Goal: Information Seeking & Learning: Check status

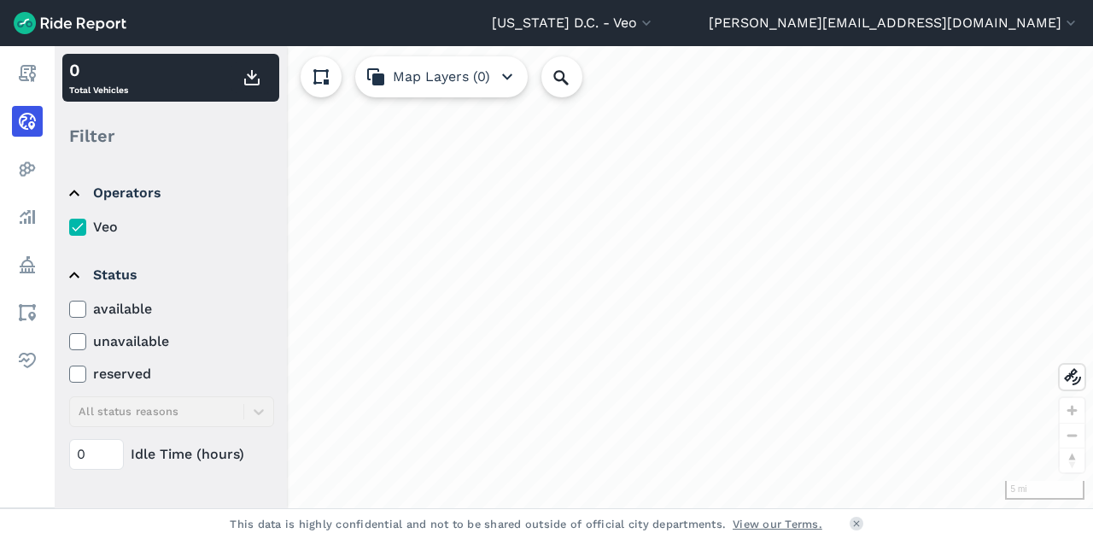
click at [86, 301] on label "available" at bounding box center [171, 309] width 205 height 20
click at [69, 301] on input "available" at bounding box center [69, 304] width 0 height 11
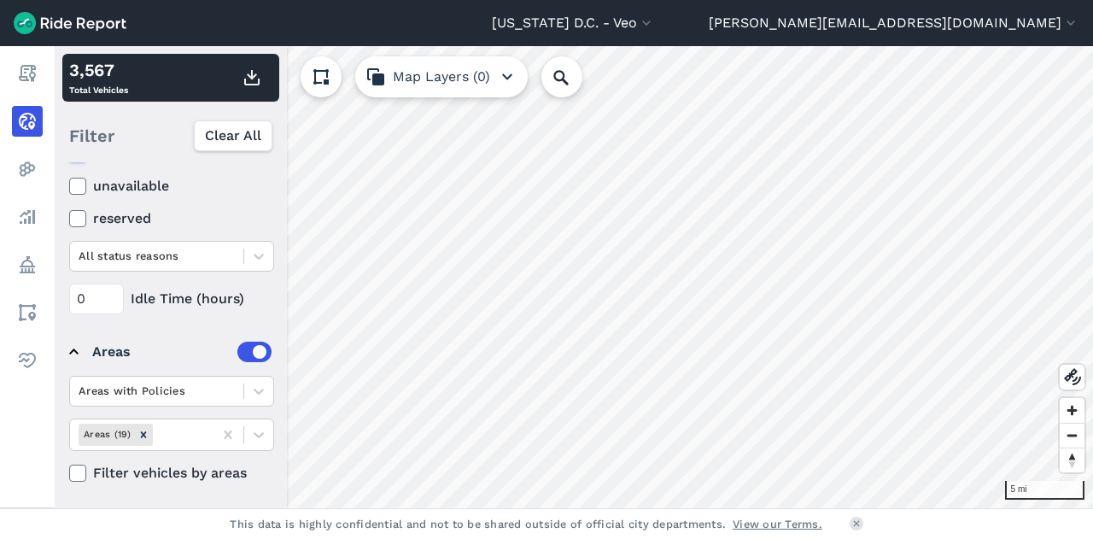
scroll to position [248, 0]
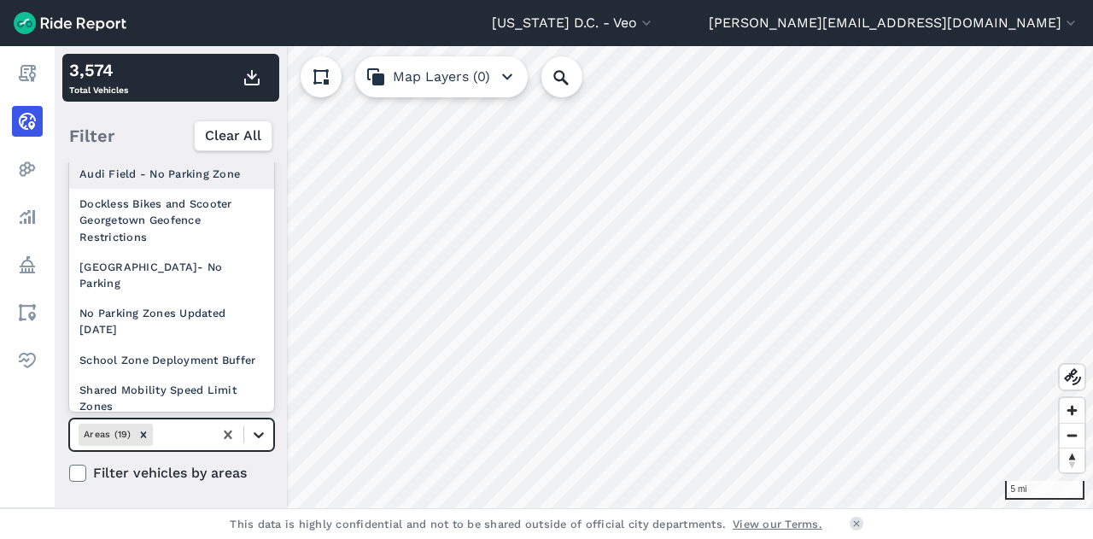
click at [265, 438] on icon at bounding box center [258, 434] width 17 height 17
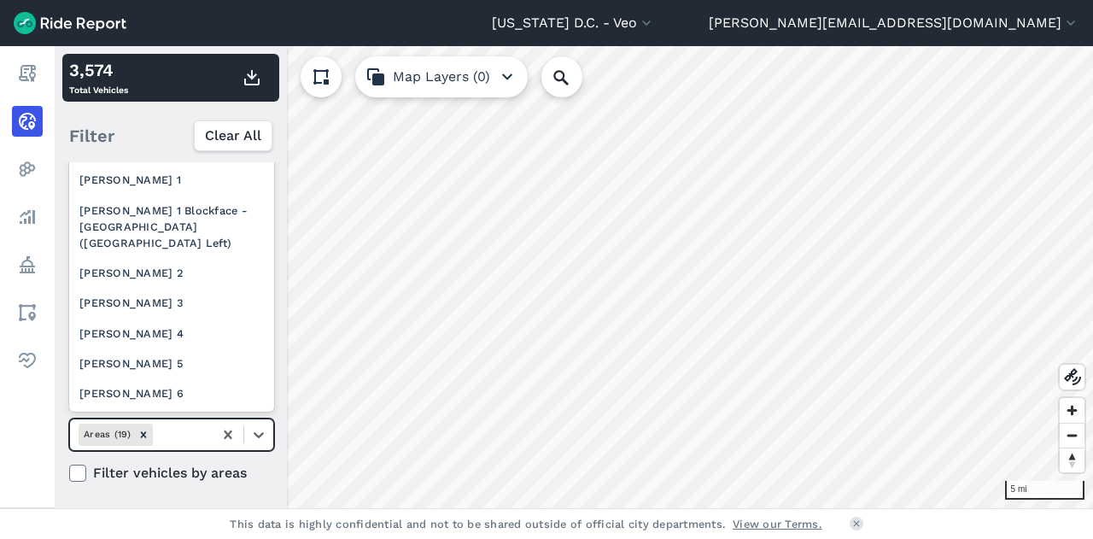
scroll to position [287, 0]
click at [166, 286] on div "[PERSON_NAME] 2" at bounding box center [171, 272] width 205 height 30
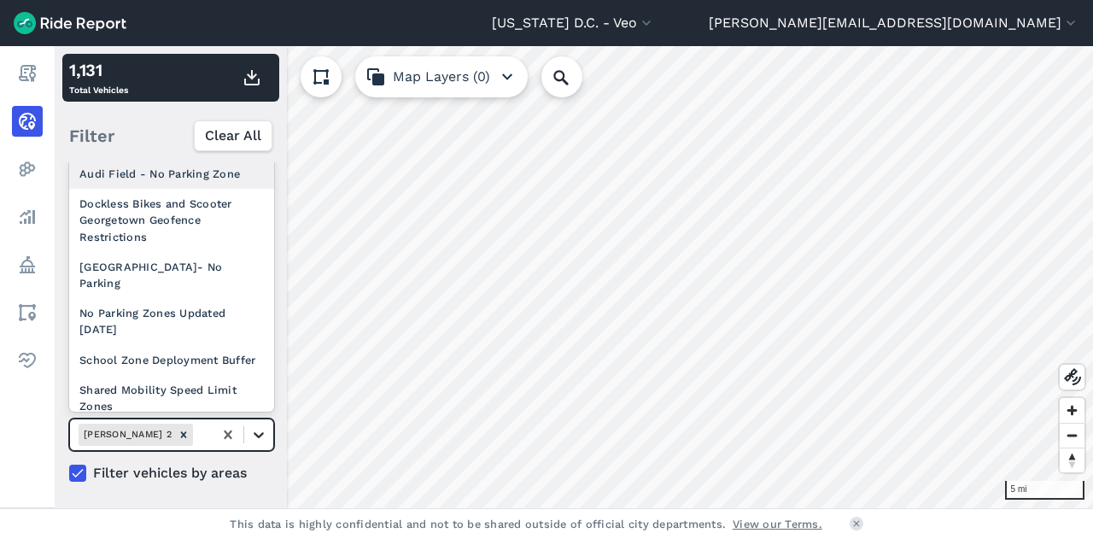
click at [259, 430] on icon at bounding box center [258, 434] width 17 height 17
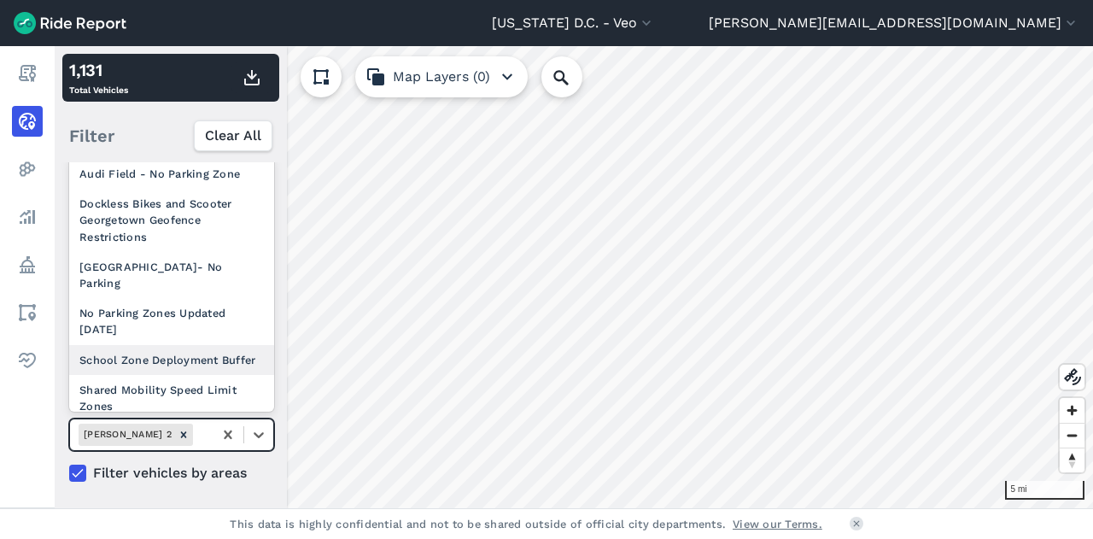
scroll to position [239, 0]
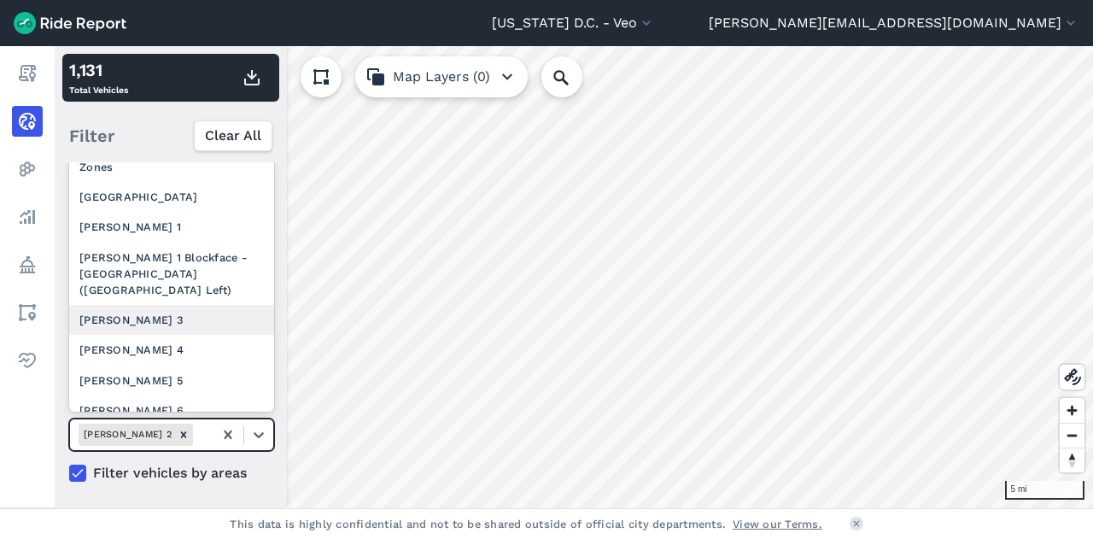
click at [184, 335] on div "[PERSON_NAME] 3" at bounding box center [171, 320] width 205 height 30
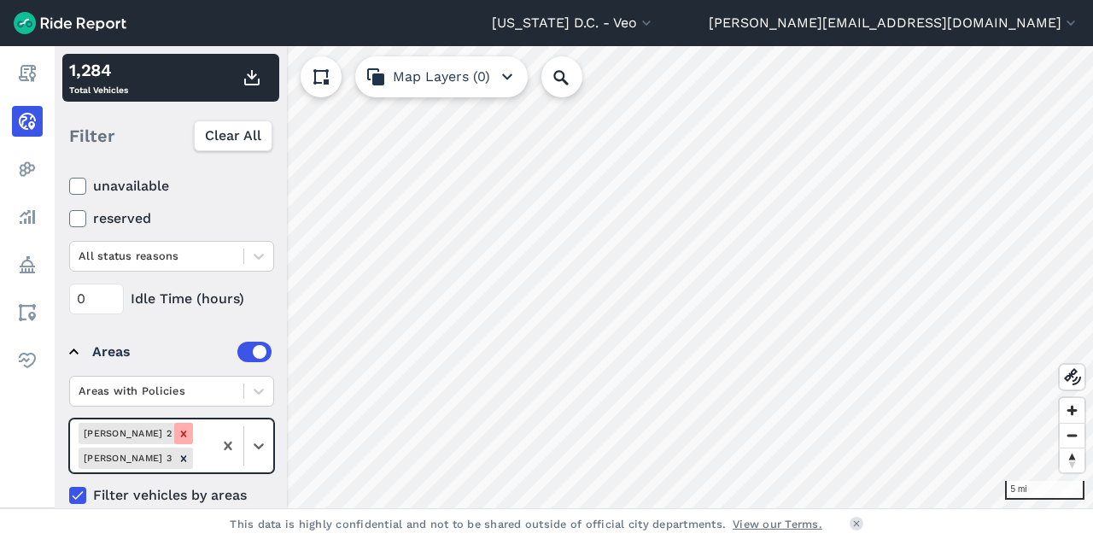
click at [178, 434] on icon "Remove Ward 2" at bounding box center [184, 434] width 12 height 12
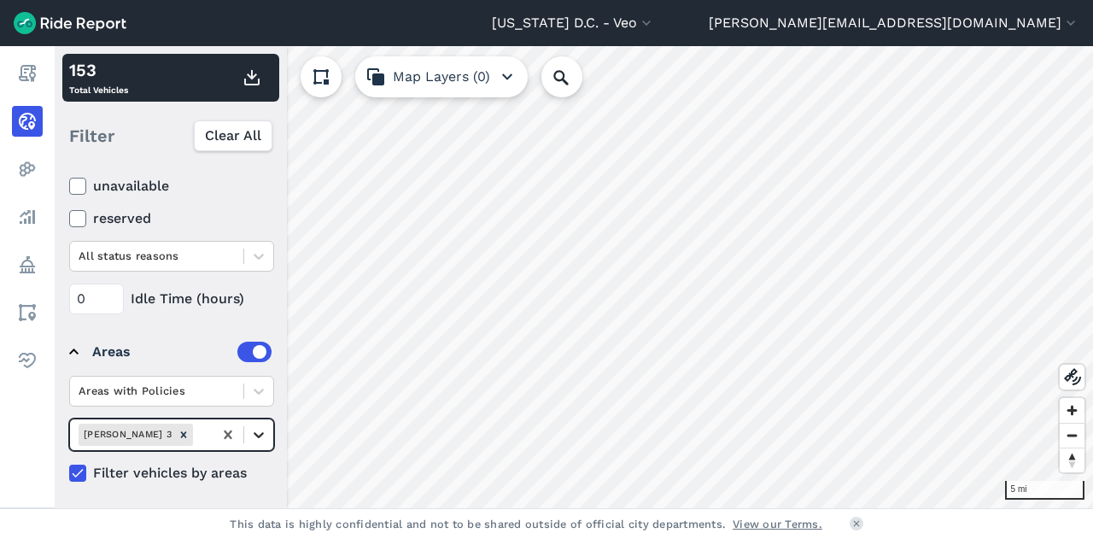
click at [264, 428] on icon at bounding box center [258, 434] width 17 height 17
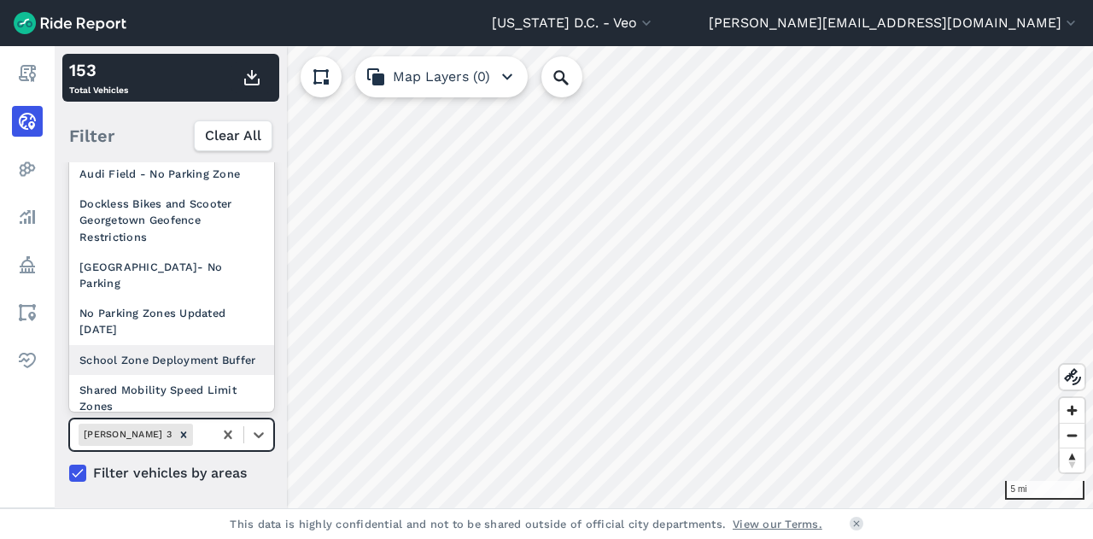
scroll to position [324, 0]
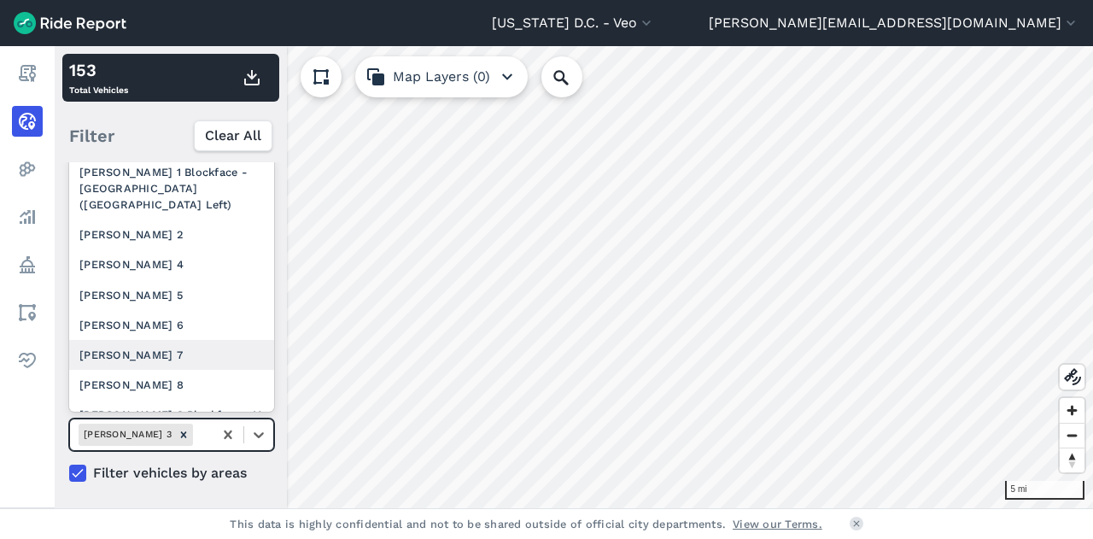
click at [169, 364] on div "[PERSON_NAME] 7" at bounding box center [171, 355] width 205 height 30
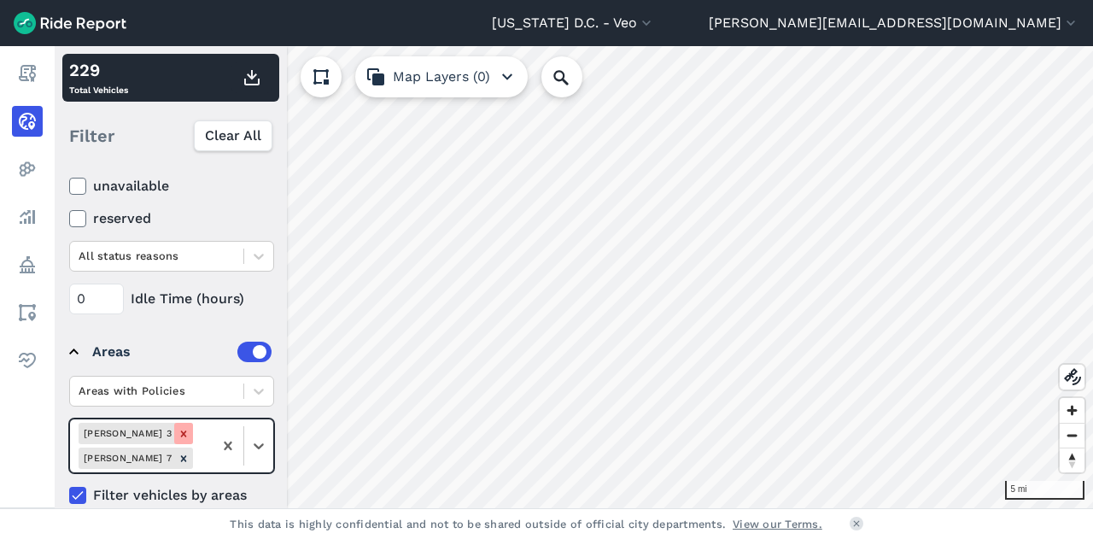
click at [178, 429] on icon "Remove Ward 3" at bounding box center [184, 434] width 12 height 12
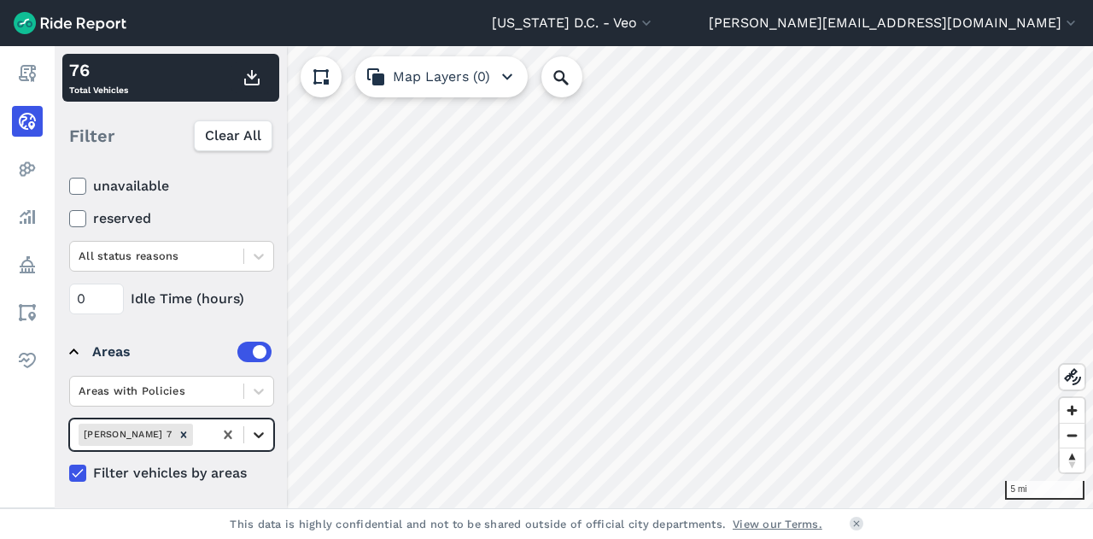
click at [258, 429] on icon at bounding box center [258, 434] width 17 height 17
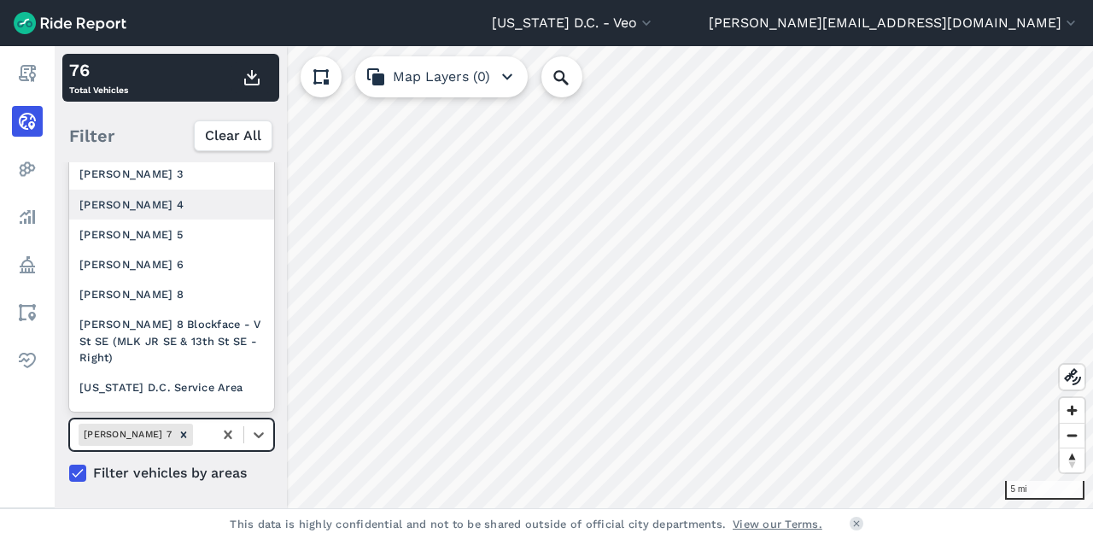
scroll to position [427, 0]
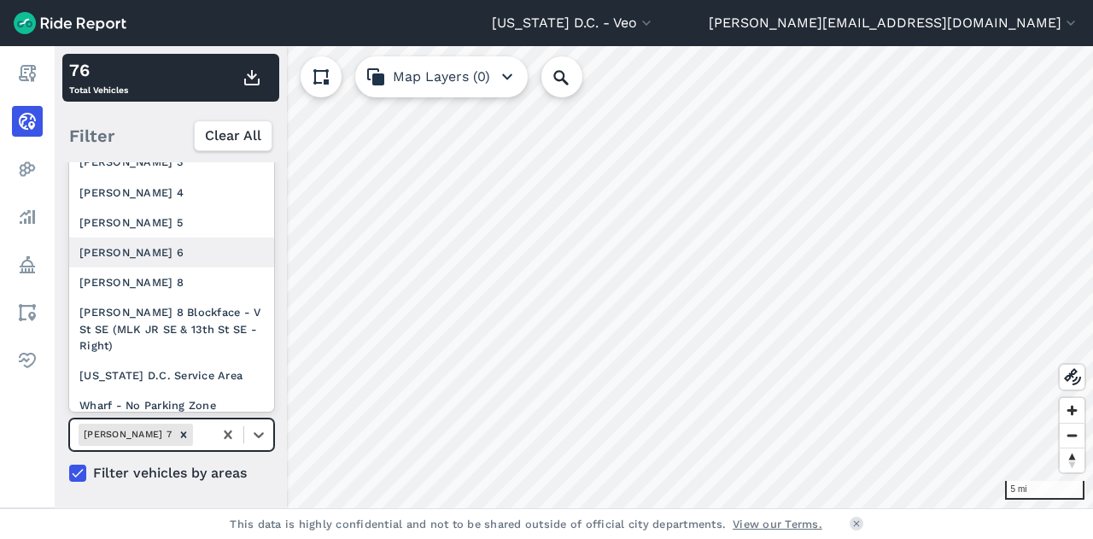
click at [179, 267] on div "[PERSON_NAME] 6" at bounding box center [171, 252] width 205 height 30
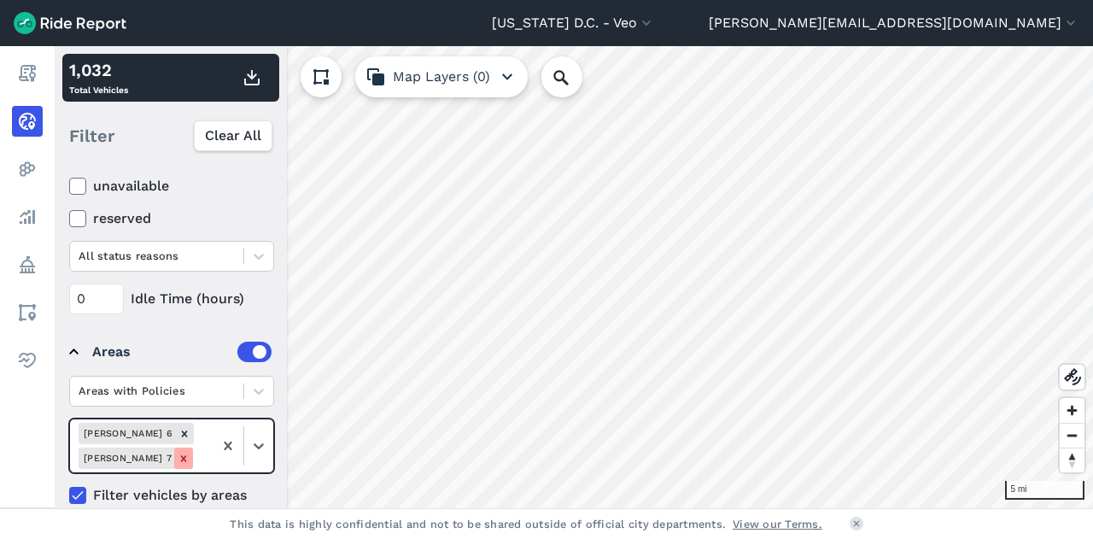
click at [188, 452] on icon "Remove Ward 7" at bounding box center [184, 458] width 12 height 12
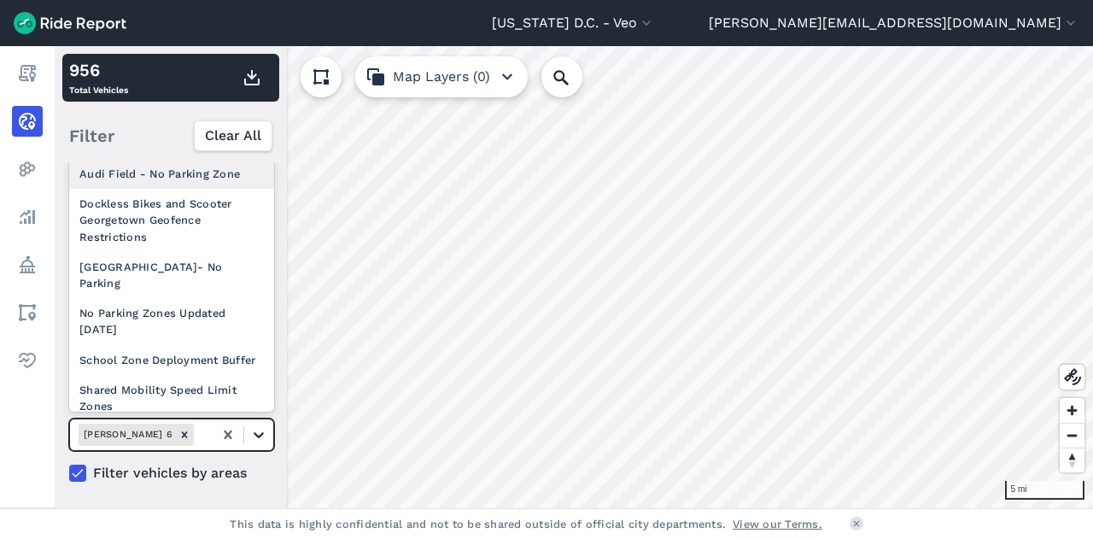
click at [256, 428] on icon at bounding box center [258, 434] width 17 height 17
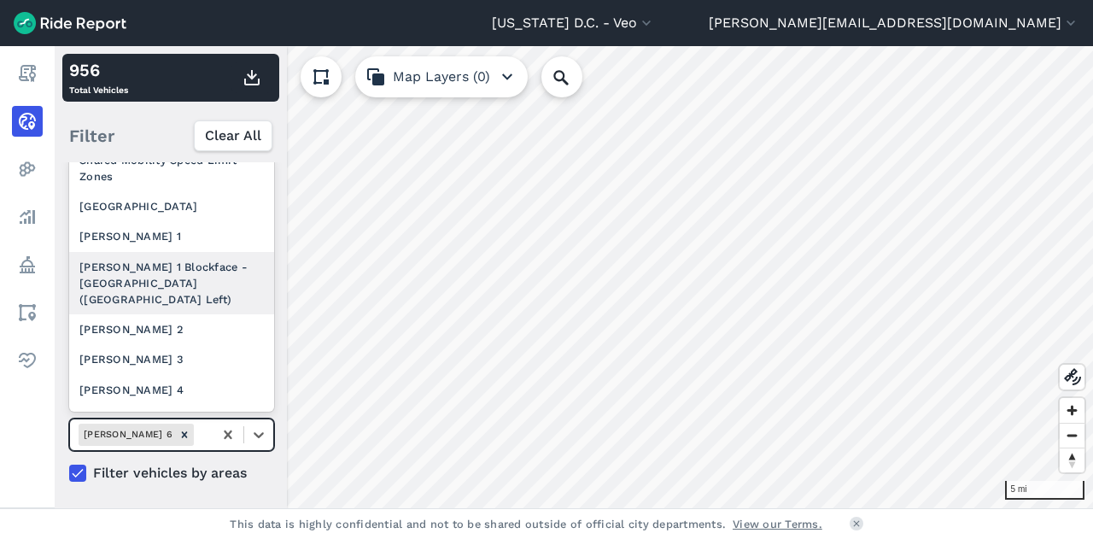
scroll to position [231, 0]
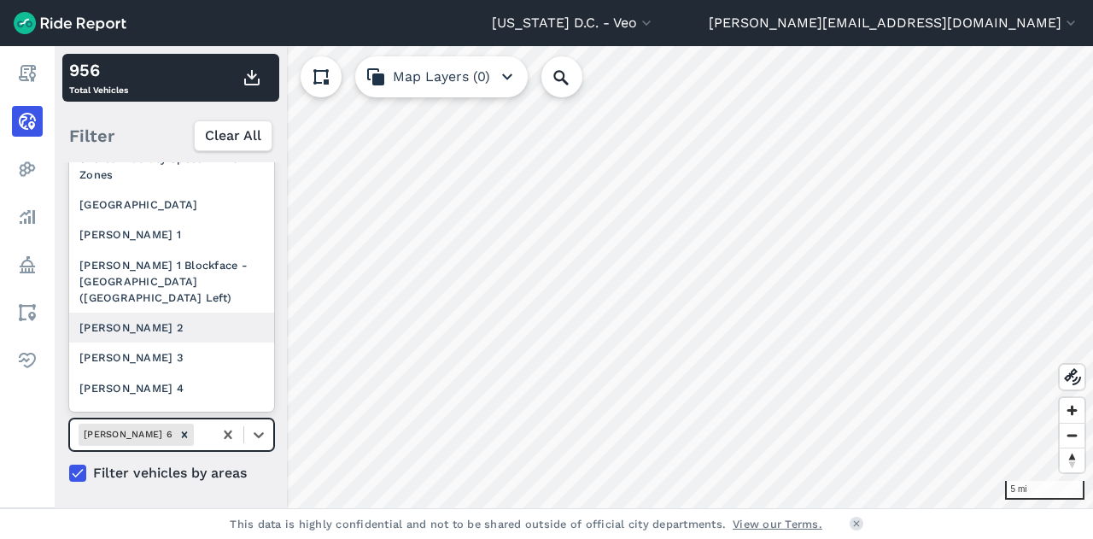
click at [130, 339] on div "[PERSON_NAME] 2" at bounding box center [171, 327] width 205 height 30
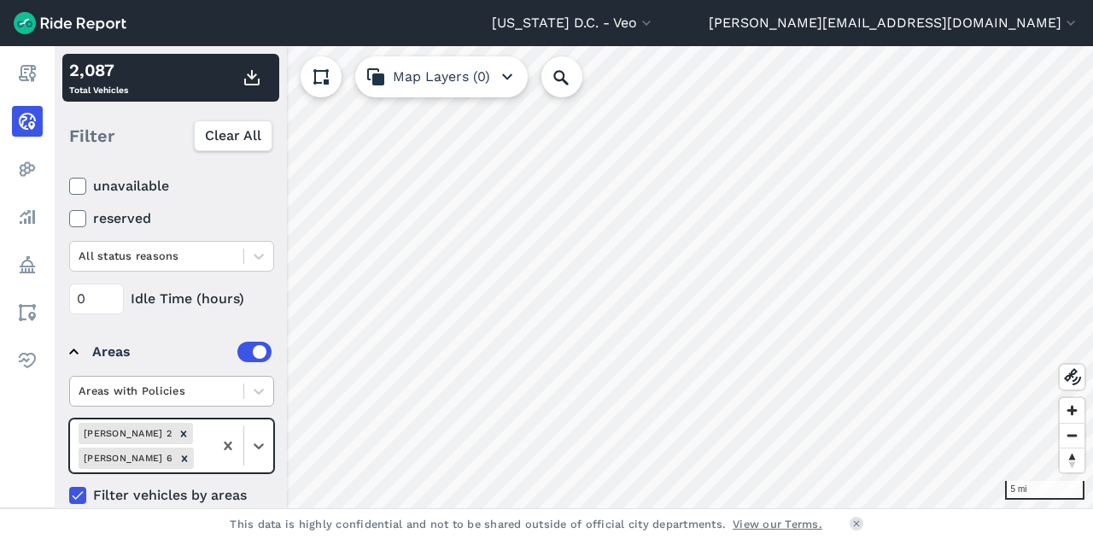
drag, startPoint x: 124, startPoint y: 427, endPoint x: 137, endPoint y: 385, distance: 43.7
click at [137, 385] on div "Areas with Policies option [PERSON_NAME] 2, selected. Select is focused ,type t…" at bounding box center [171, 441] width 205 height 130
click at [194, 447] on div "Remove Ward 6" at bounding box center [184, 457] width 19 height 21
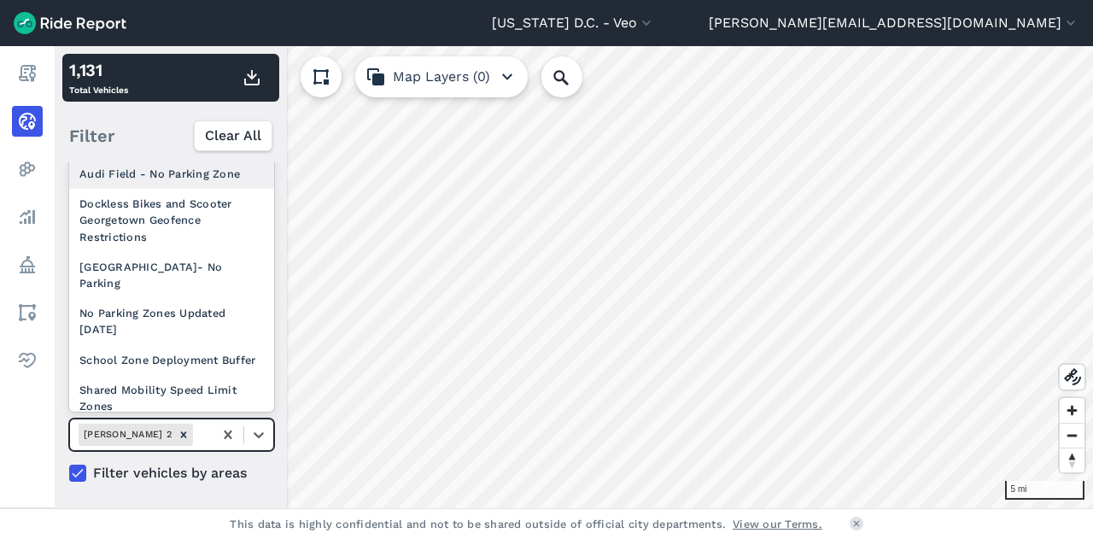
click at [196, 437] on div at bounding box center [200, 434] width 8 height 20
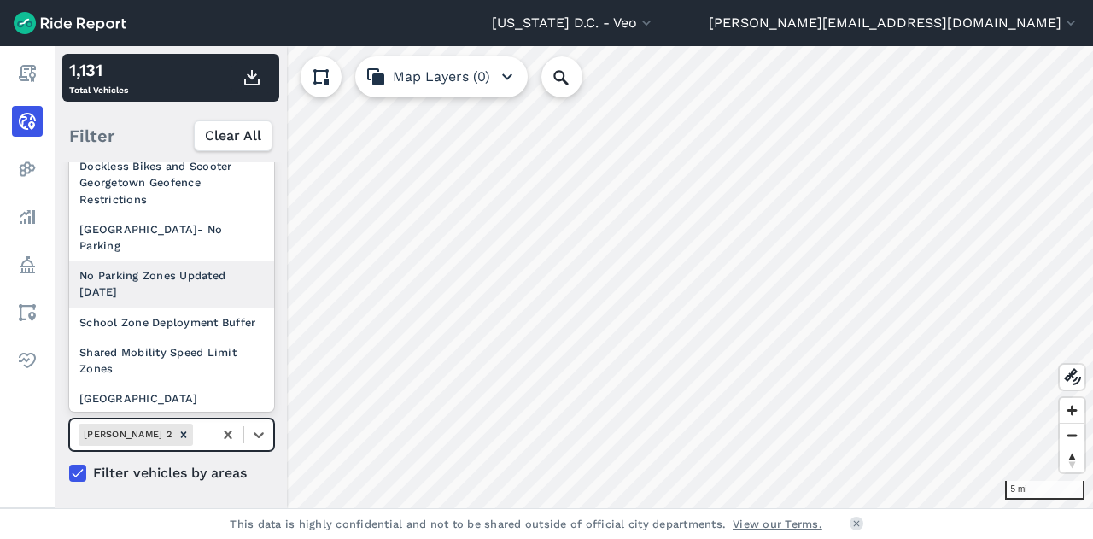
scroll to position [53, 0]
